Goal: Register for event/course

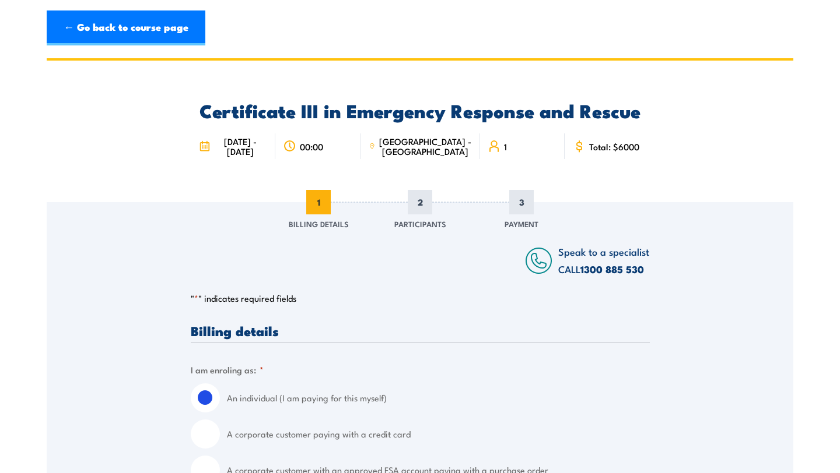
scroll to position [11, 0]
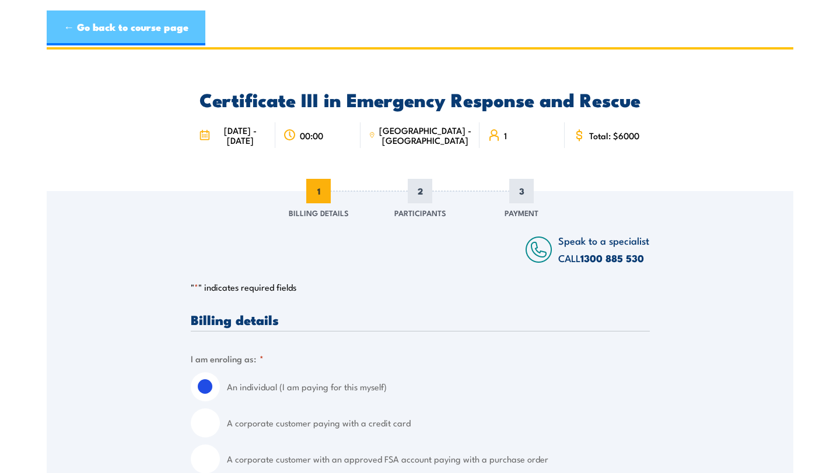
click at [78, 26] on link "← Go back to course page" at bounding box center [126, 27] width 159 height 35
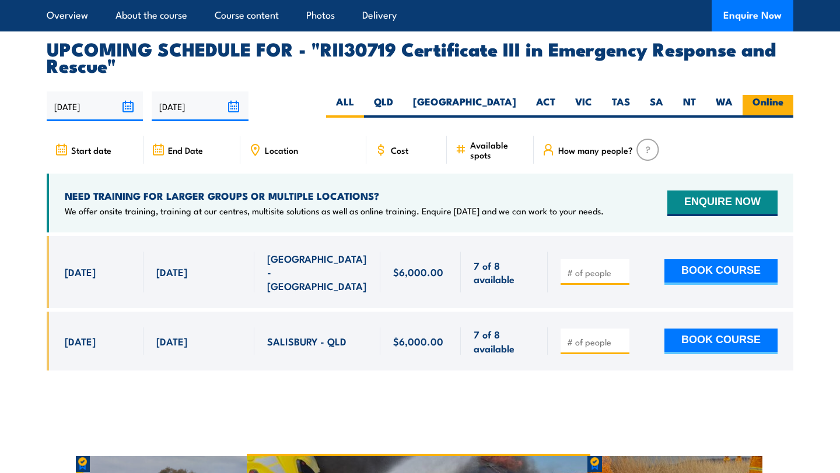
click at [769, 95] on label "Online" at bounding box center [767, 106] width 51 height 23
click at [783, 95] on input "Online" at bounding box center [787, 99] width 8 height 8
radio input "true"
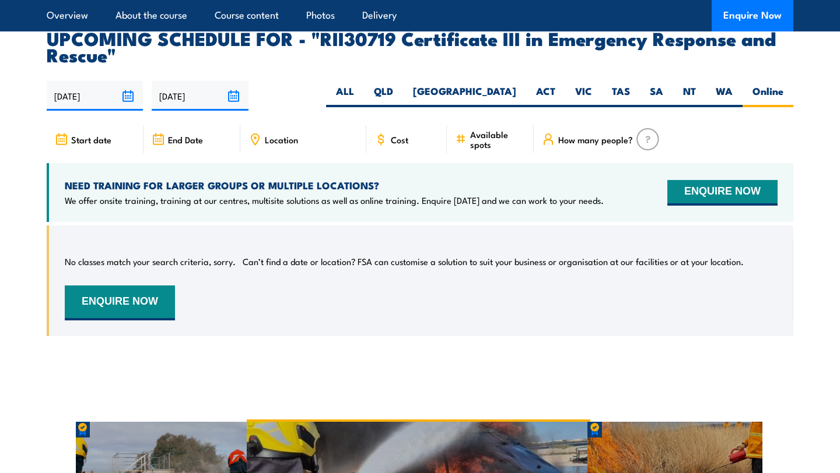
scroll to position [2727, 0]
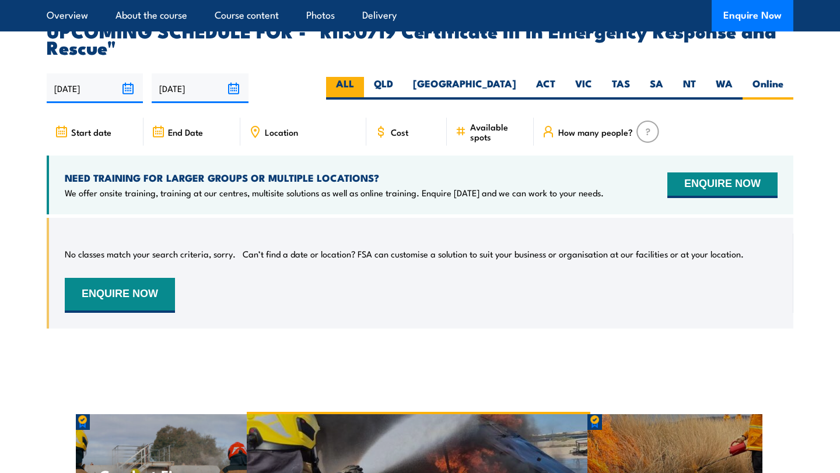
click at [364, 77] on label "ALL" at bounding box center [345, 88] width 38 height 23
click at [362, 77] on input "ALL" at bounding box center [358, 81] width 8 height 8
radio input "true"
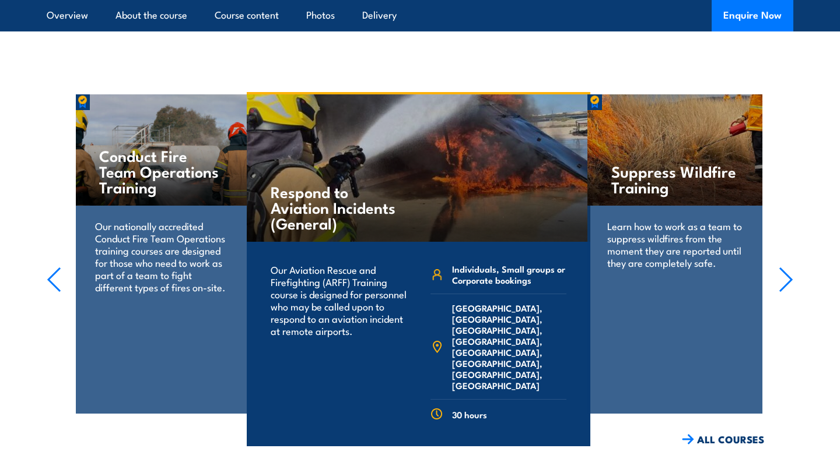
scroll to position [3110, 0]
